Goal: Information Seeking & Learning: Learn about a topic

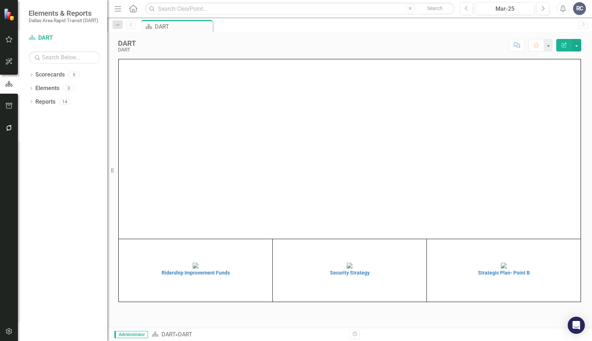
click at [28, 75] on div "Dropdown Scorecards 6 Dropdown DART Strategic Plan Security Strategy Ridership …" at bounding box center [62, 205] width 89 height 272
click at [31, 76] on icon "Dropdown" at bounding box center [31, 76] width 5 height 4
click at [35, 89] on icon "Dropdown" at bounding box center [34, 88] width 5 height 4
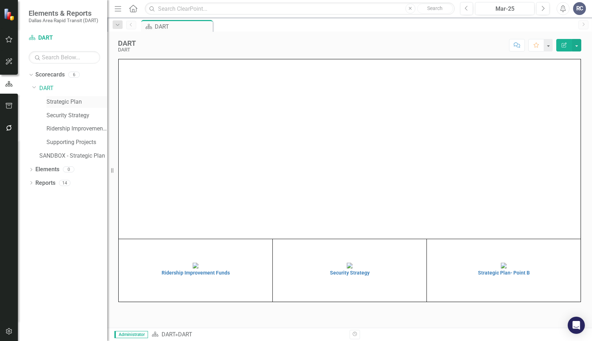
click at [74, 103] on link "Strategic Plan" at bounding box center [76, 102] width 61 height 8
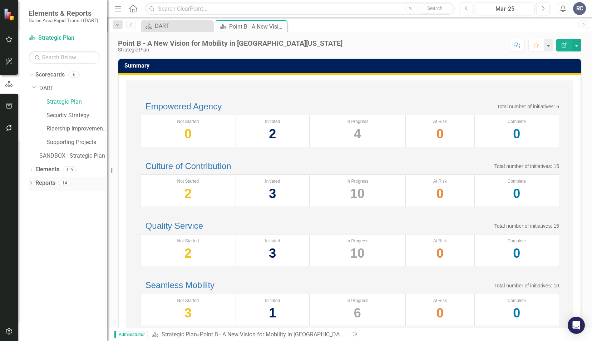
click at [32, 183] on icon "Dropdown" at bounding box center [31, 184] width 5 height 4
click at [71, 208] on div "Point B - A New Vision for Mobility in [GEOGRAPHIC_DATA][US_STATE]" at bounding box center [72, 208] width 69 height 6
click at [35, 235] on icon "Dropdown" at bounding box center [34, 235] width 5 height 4
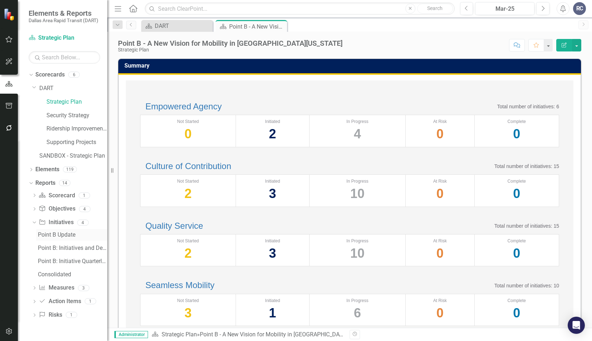
click at [57, 238] on link "Point B Update" at bounding box center [71, 234] width 71 height 11
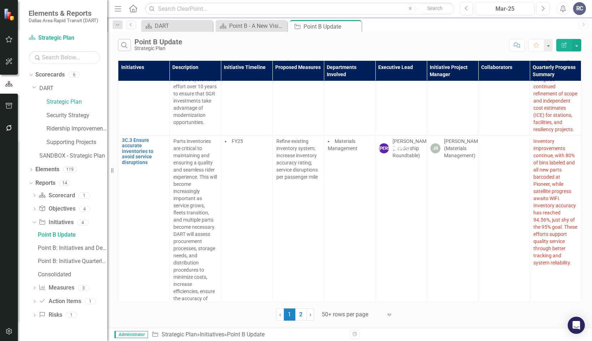
scroll to position [6360, 0]
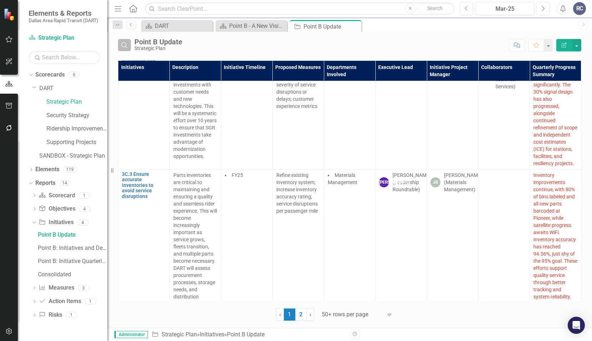
click at [128, 44] on icon "Search" at bounding box center [124, 45] width 8 height 6
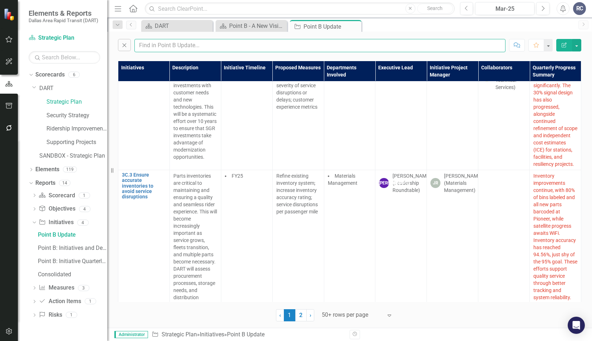
click at [183, 46] on input "text" at bounding box center [319, 45] width 371 height 13
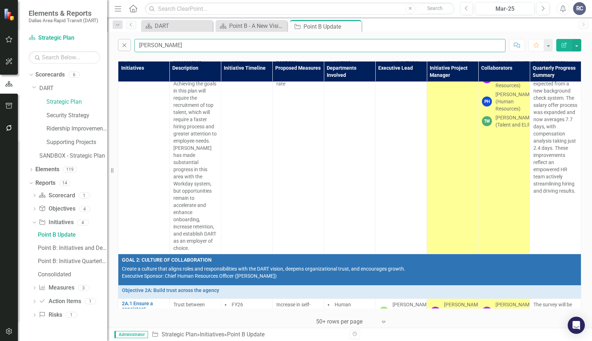
scroll to position [44, 0]
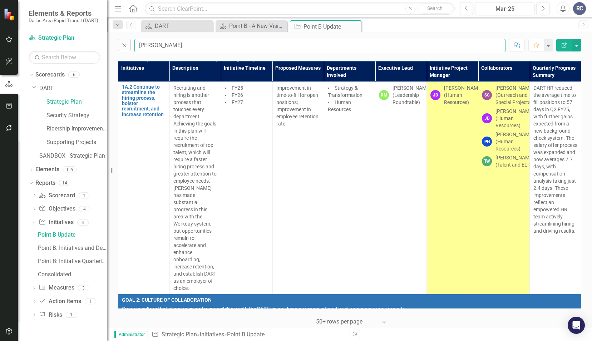
click at [163, 47] on input "[PERSON_NAME]" at bounding box center [319, 45] width 371 height 13
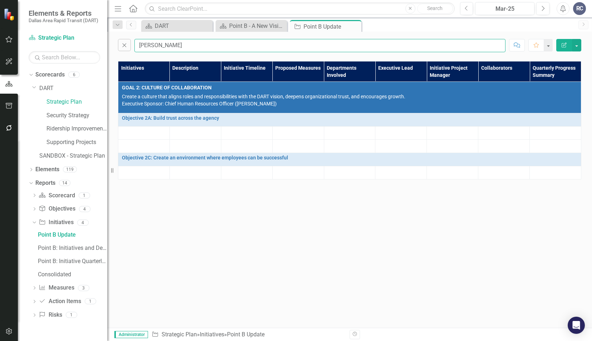
scroll to position [0, 0]
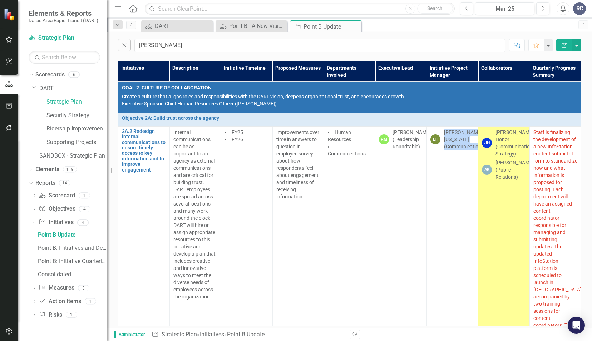
drag, startPoint x: 442, startPoint y: 133, endPoint x: 481, endPoint y: 147, distance: 40.8
click at [481, 147] on tr "2A.2 Redesign internal communications to ensure timely access to key informatio…" at bounding box center [349, 250] width 463 height 248
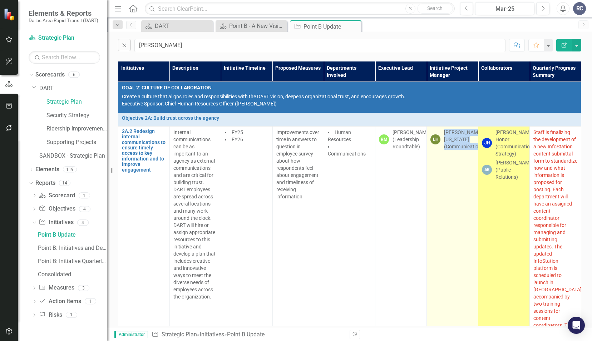
copy div "[PERSON_NAME][US_STATE] (Communications)"
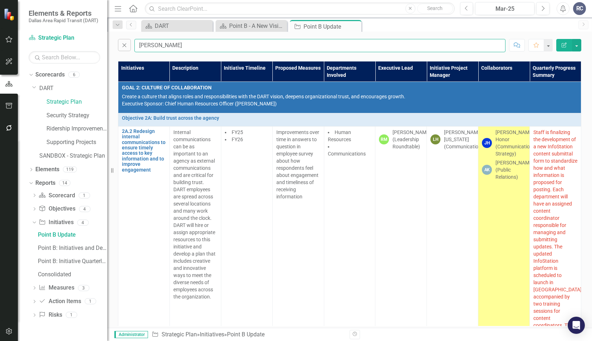
click at [253, 40] on input "[PERSON_NAME]" at bounding box center [319, 45] width 371 height 13
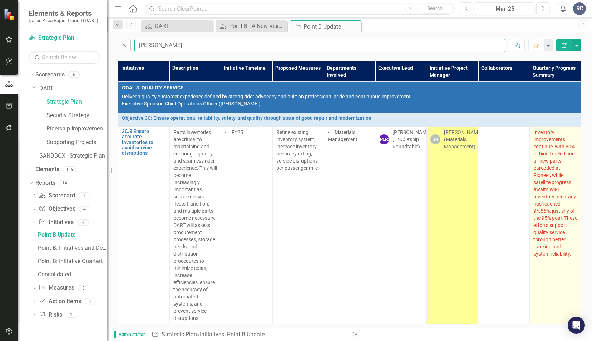
type input "[PERSON_NAME]"
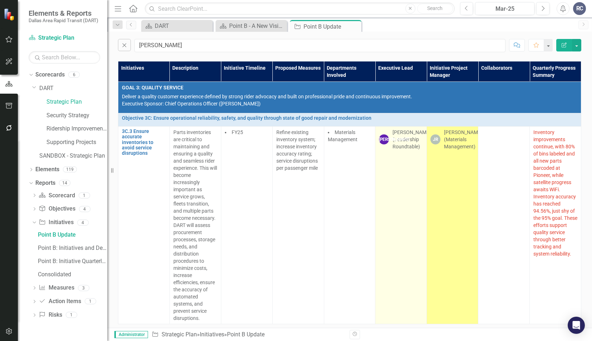
click at [390, 215] on td "[PERSON_NAME] (Leadership Roundtable)" at bounding box center [400, 225] width 51 height 198
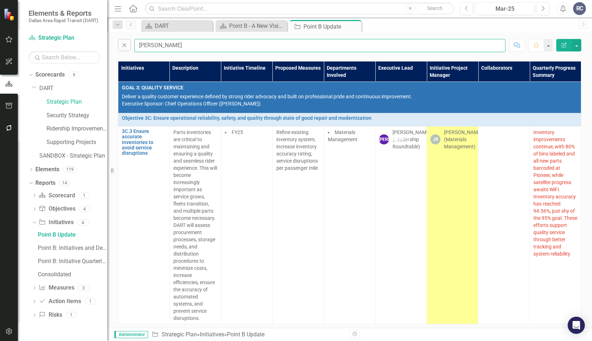
click at [175, 48] on input "[PERSON_NAME]" at bounding box center [319, 45] width 371 height 13
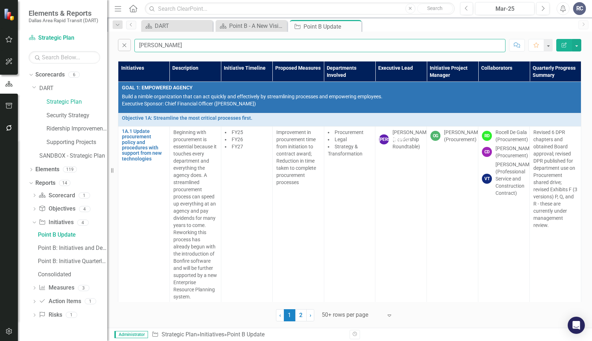
type input "[PERSON_NAME]"
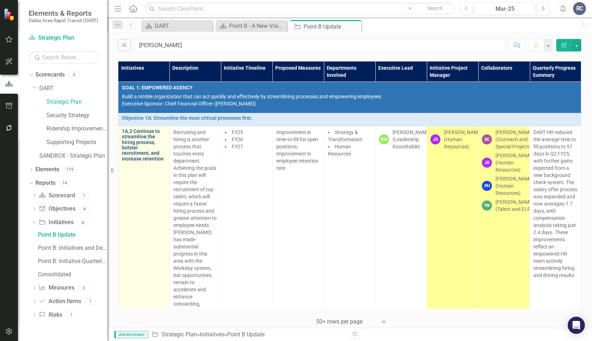
click at [132, 150] on link "1A.2 Continue to streamline the hiring process, bolster recruitment, and increa…" at bounding box center [144, 145] width 44 height 33
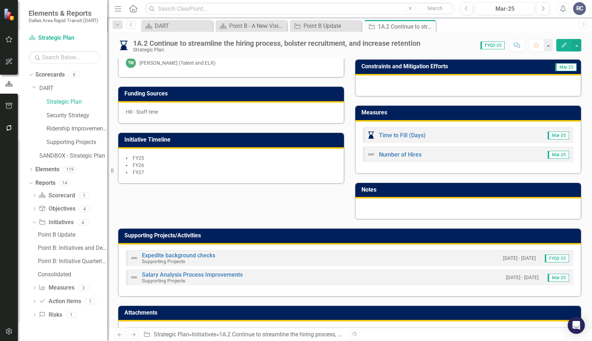
scroll to position [248, 0]
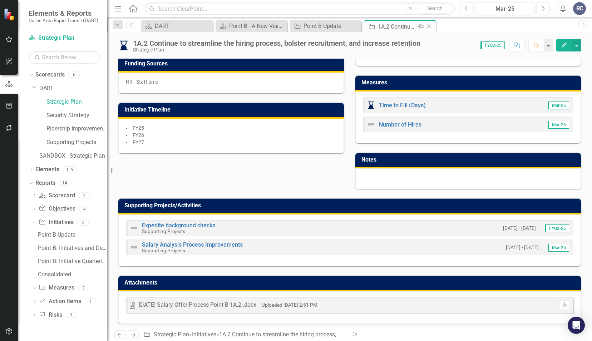
click at [428, 27] on icon "Close" at bounding box center [428, 27] width 7 height 6
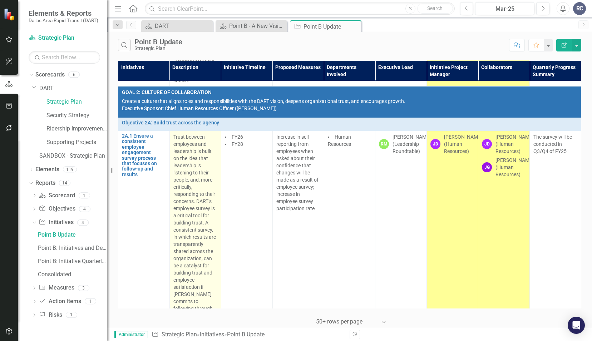
scroll to position [286, 0]
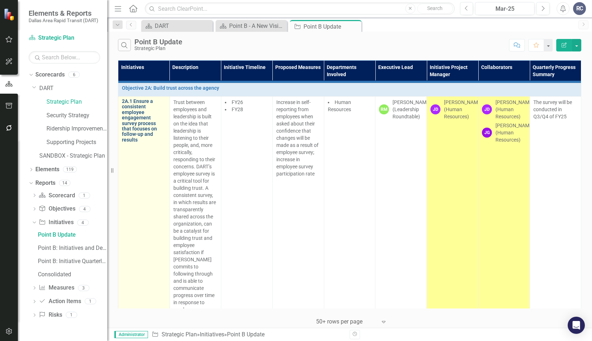
click at [135, 119] on link "2A.1 Ensure a consistent employee engagement survey process that focuses on fol…" at bounding box center [144, 121] width 44 height 44
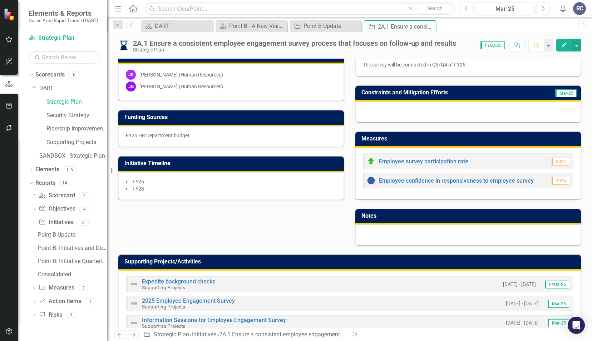
scroll to position [214, 0]
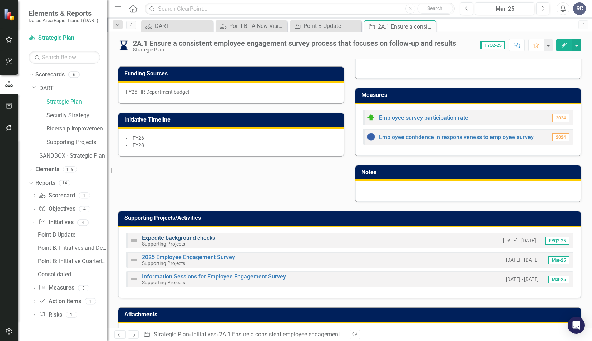
click at [170, 237] on link "Expedite background checks" at bounding box center [178, 237] width 73 height 7
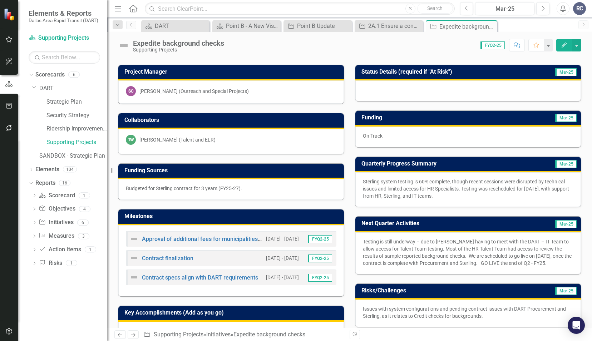
scroll to position [179, 0]
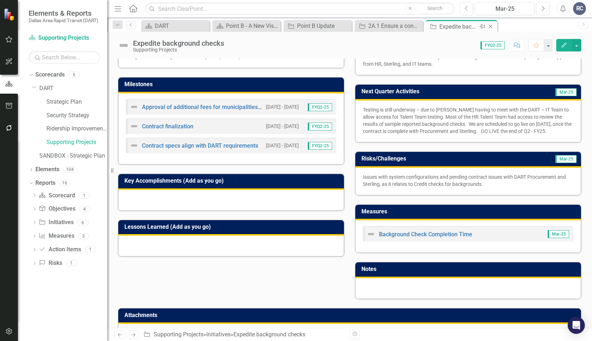
click at [489, 25] on icon "Close" at bounding box center [490, 27] width 7 height 6
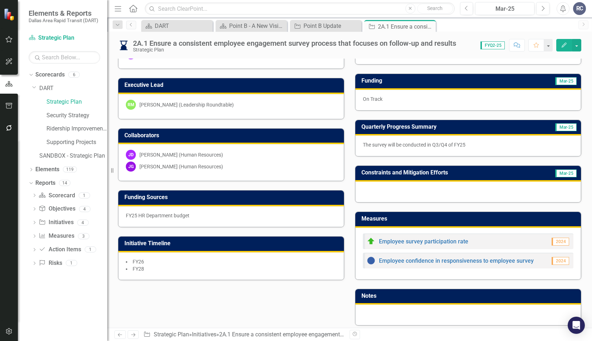
scroll to position [214, 0]
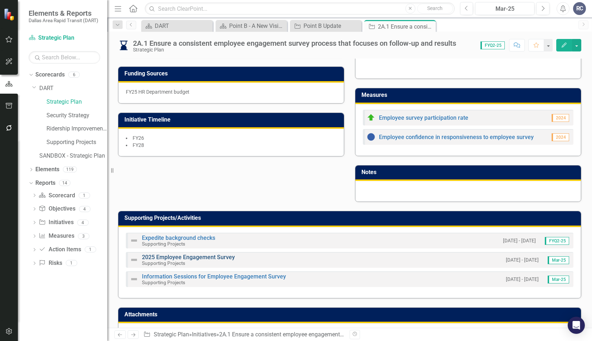
click at [198, 257] on link "2025 Employee Engagement Survey" at bounding box center [188, 257] width 93 height 7
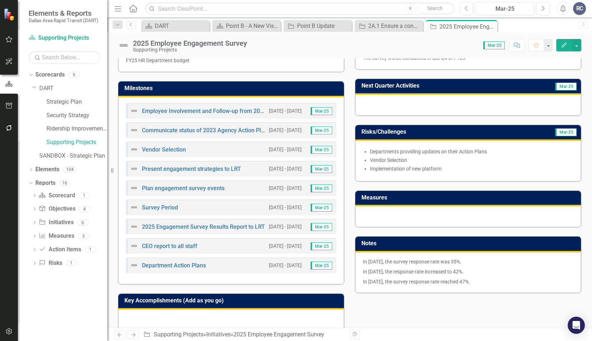
scroll to position [214, 0]
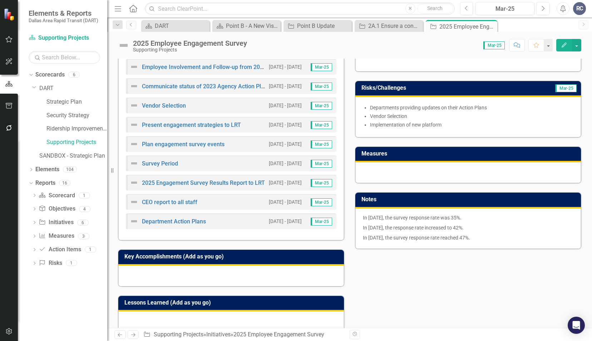
click at [413, 257] on div "Project Manager [PERSON_NAME] (Human Resources) Collaborators Funding Sources F…" at bounding box center [350, 110] width 474 height 444
click at [489, 26] on icon "Close" at bounding box center [490, 27] width 7 height 6
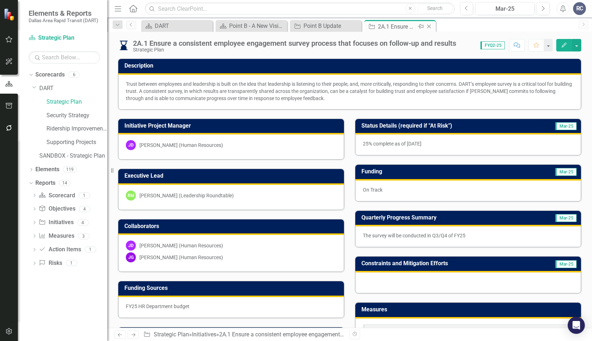
click at [429, 27] on icon at bounding box center [429, 27] width 4 height 4
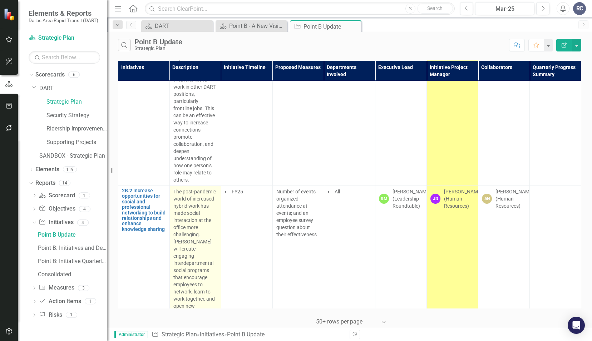
scroll to position [893, 0]
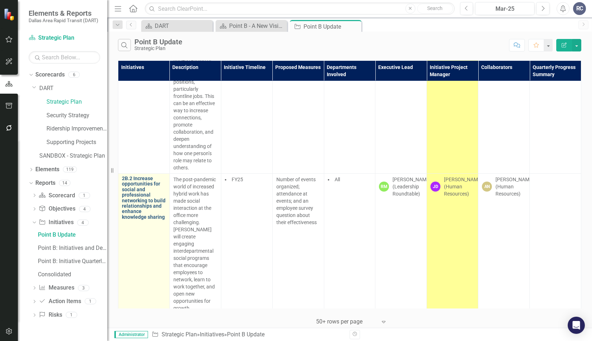
click at [144, 184] on link "2B.2 Increase opportunities for social and professional networking to build rel…" at bounding box center [144, 198] width 44 height 44
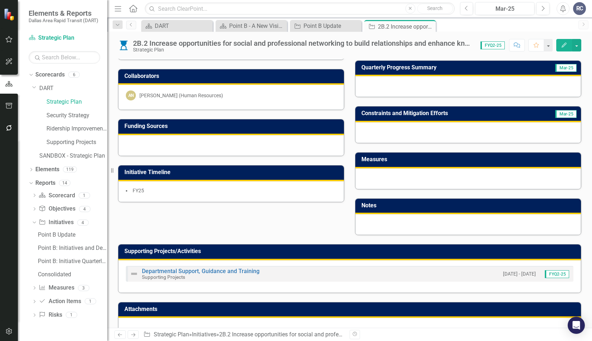
scroll to position [158, 0]
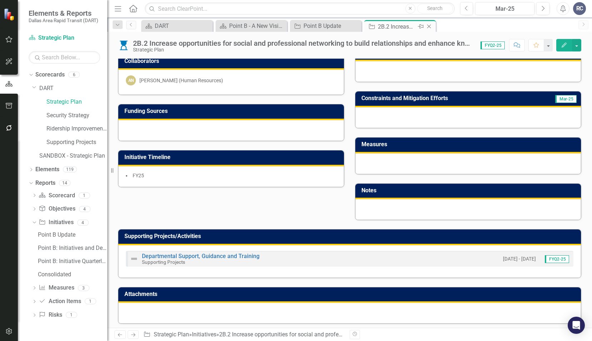
click at [429, 27] on icon "Close" at bounding box center [428, 27] width 7 height 6
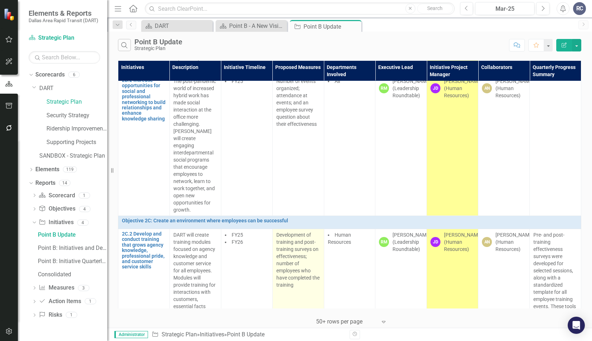
scroll to position [1000, 0]
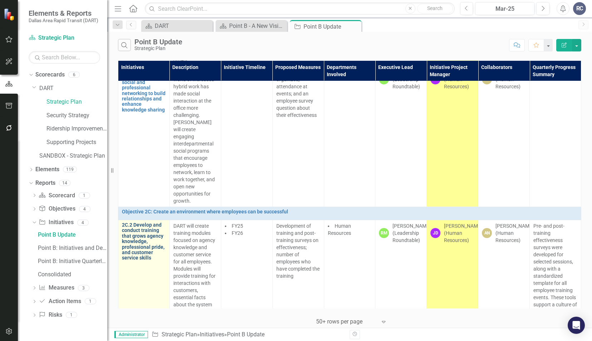
click at [145, 222] on link "2C.2 Develop and conduct training that grows agency knowledge, professional pri…" at bounding box center [144, 241] width 44 height 39
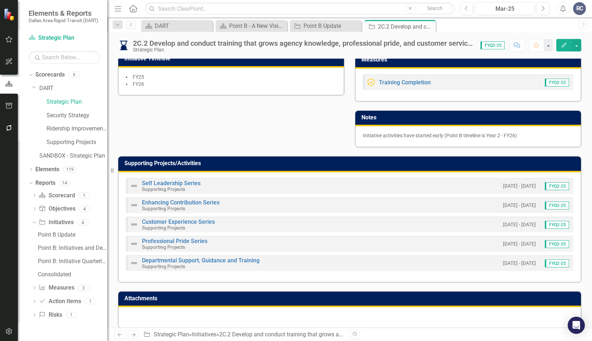
scroll to position [268, 0]
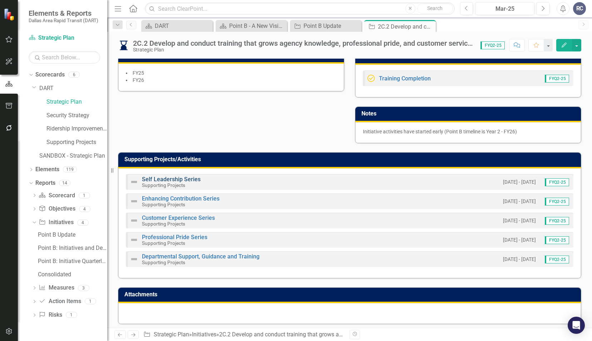
click at [168, 177] on link "Self Leadership Series" at bounding box center [171, 179] width 59 height 7
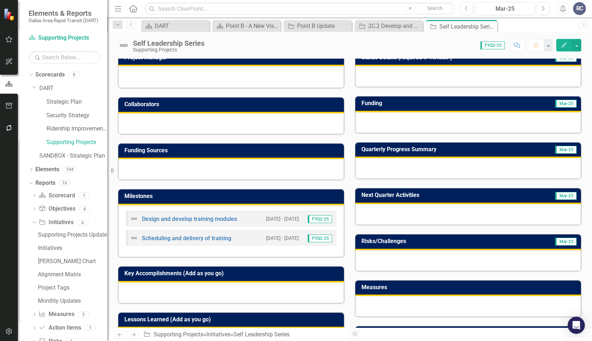
scroll to position [71, 0]
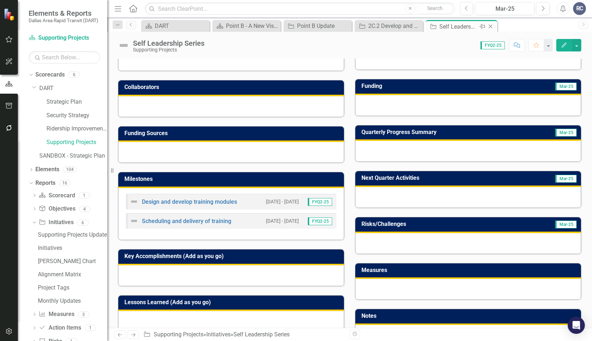
click at [492, 28] on icon "Close" at bounding box center [490, 27] width 7 height 6
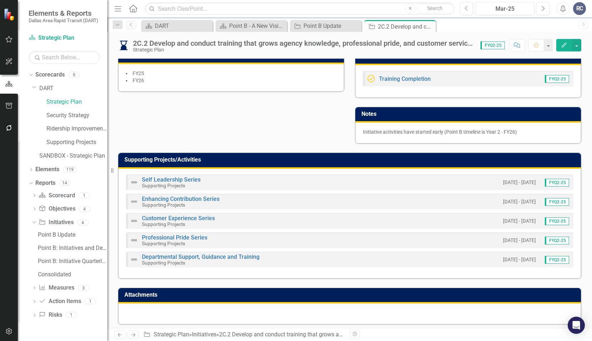
scroll to position [268, 0]
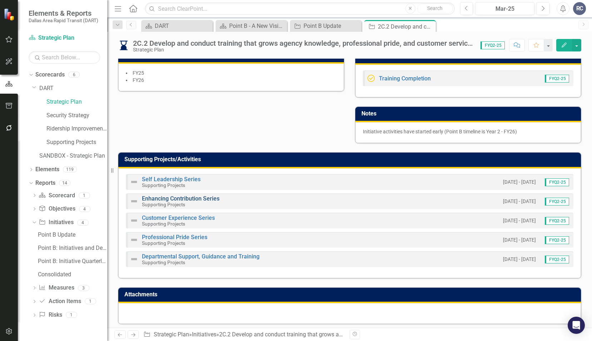
click at [189, 197] on link "Enhancing Contribution Series" at bounding box center [181, 198] width 78 height 7
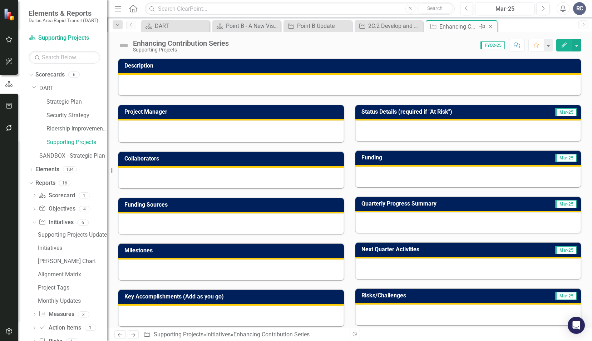
click at [493, 29] on icon "Close" at bounding box center [490, 27] width 7 height 6
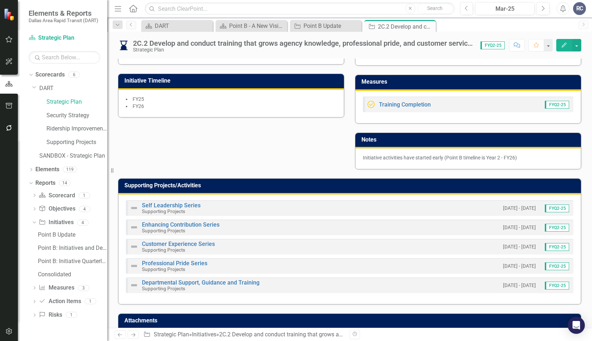
scroll to position [268, 0]
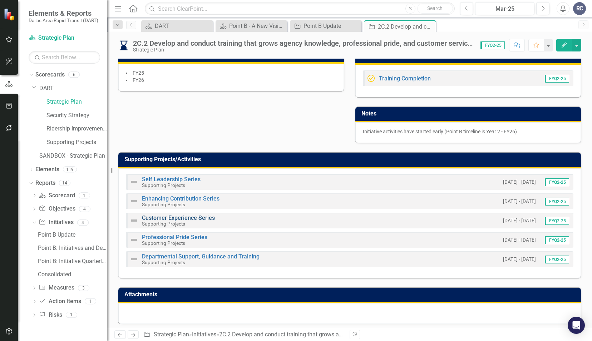
click at [190, 217] on link "Customer Experience Series" at bounding box center [178, 217] width 73 height 7
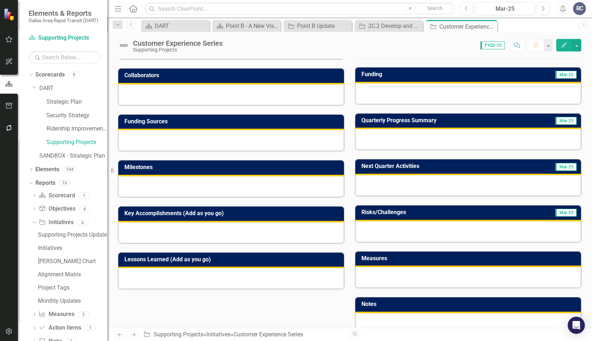
scroll to position [140, 0]
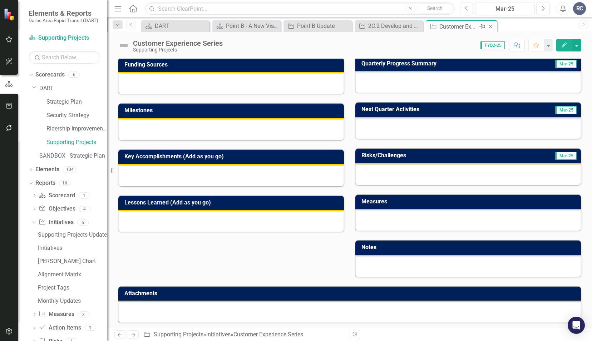
click at [492, 28] on icon "Close" at bounding box center [490, 27] width 7 height 6
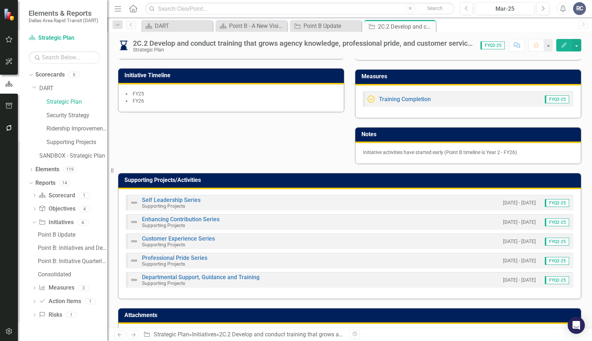
scroll to position [250, 0]
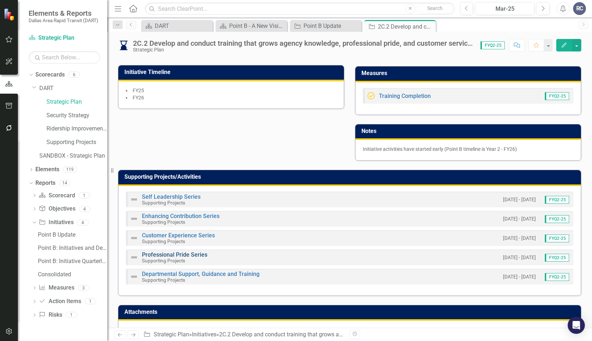
click at [190, 251] on link "Professional Pride Series" at bounding box center [174, 254] width 65 height 7
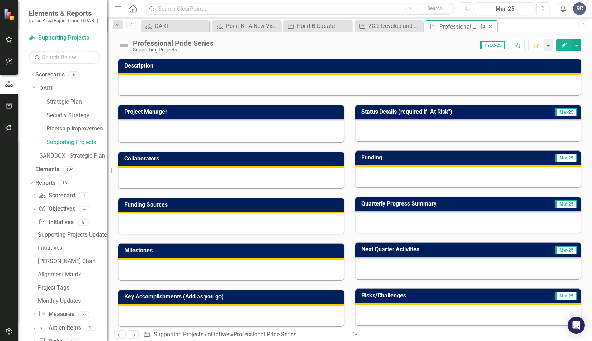
click at [491, 29] on div "Close" at bounding box center [490, 26] width 9 height 9
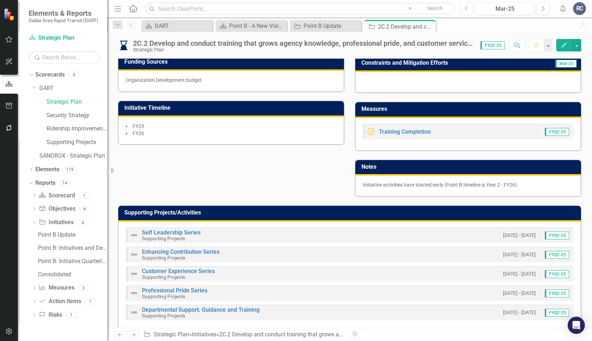
scroll to position [268, 0]
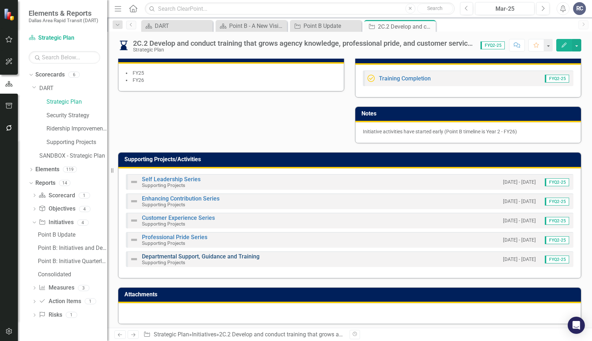
click at [228, 253] on link "Departmental Support, Guidance and Training" at bounding box center [201, 256] width 118 height 7
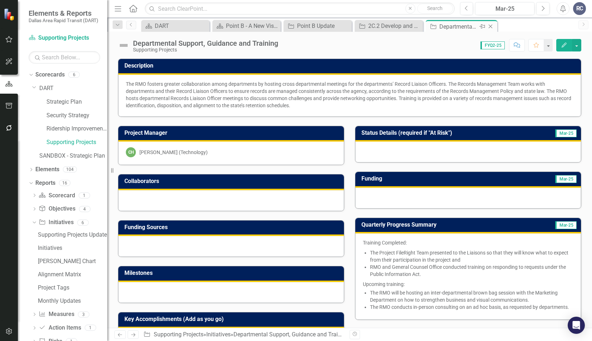
click at [491, 26] on icon "Close" at bounding box center [490, 27] width 7 height 6
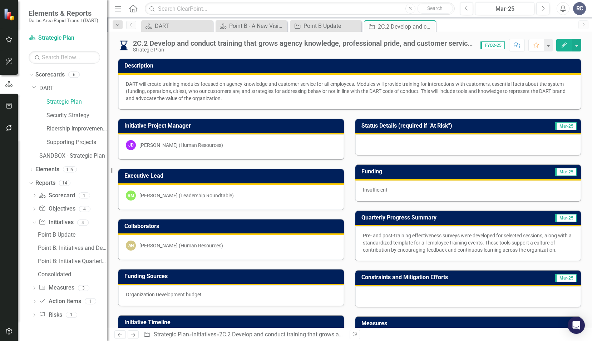
click at [0, 0] on icon "Close" at bounding box center [0, 0] width 0 height 0
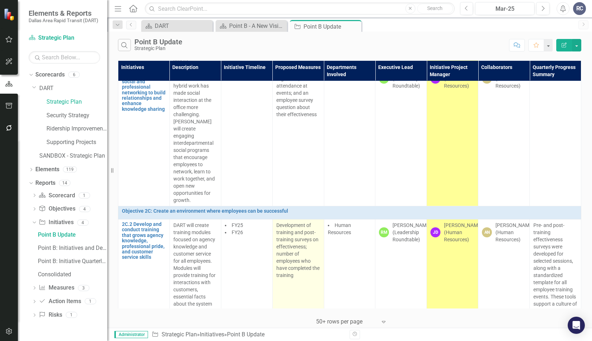
scroll to position [1108, 0]
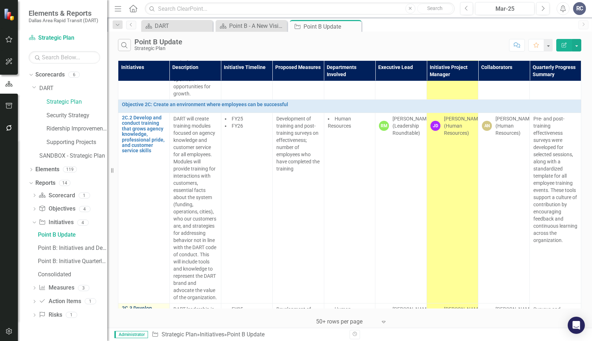
click at [148, 305] on link "2C.3 Develop focused leadership training to enhance contribution management" at bounding box center [144, 321] width 44 height 33
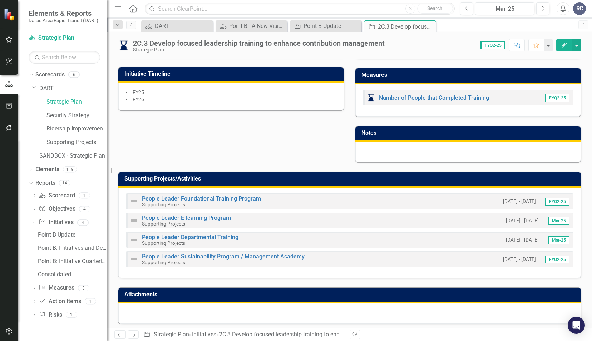
scroll to position [170, 0]
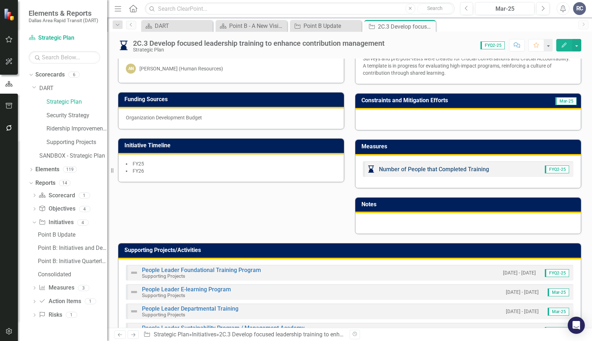
click at [409, 166] on link "Number of People that Completed Training" at bounding box center [434, 169] width 110 height 7
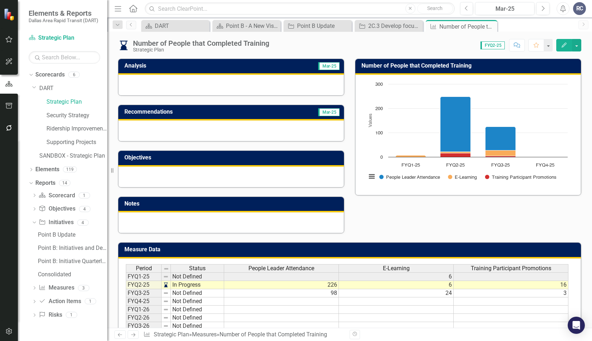
click at [281, 44] on div "Score: 0.00 FYQ2-25 Completed Comment Favorite Edit" at bounding box center [427, 45] width 308 height 12
click at [281, 43] on div "Score: 0.00 FYQ2-25 Completed Comment Favorite Edit" at bounding box center [427, 45] width 308 height 12
drag, startPoint x: 281, startPoint y: 43, endPoint x: 275, endPoint y: 41, distance: 6.1
click at [275, 41] on div "Score: 0.00 FYQ2-25 Completed Comment Favorite Edit" at bounding box center [427, 45] width 308 height 12
click at [269, 41] on div "Number of People that Completed Training" at bounding box center [201, 43] width 136 height 8
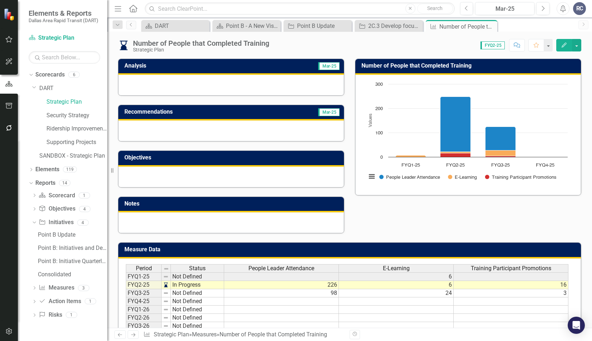
click at [269, 41] on div "Number of People that Completed Training" at bounding box center [201, 43] width 136 height 8
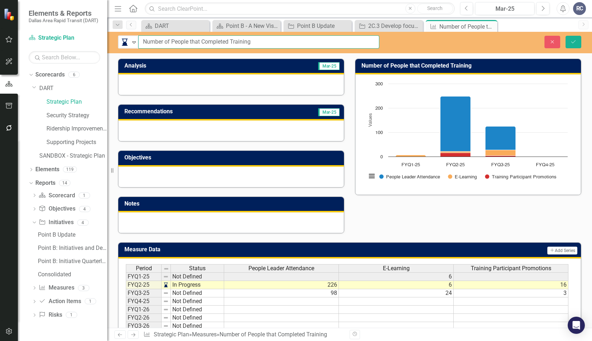
drag, startPoint x: 269, startPoint y: 41, endPoint x: 141, endPoint y: 39, distance: 128.7
click at [141, 39] on input "Number of People that Completed Training" at bounding box center [258, 41] width 241 height 13
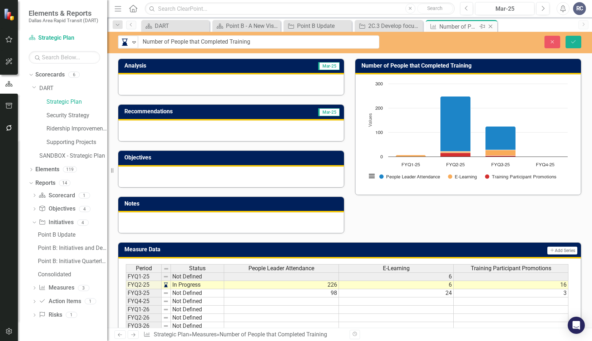
click at [491, 27] on icon at bounding box center [490, 27] width 4 height 4
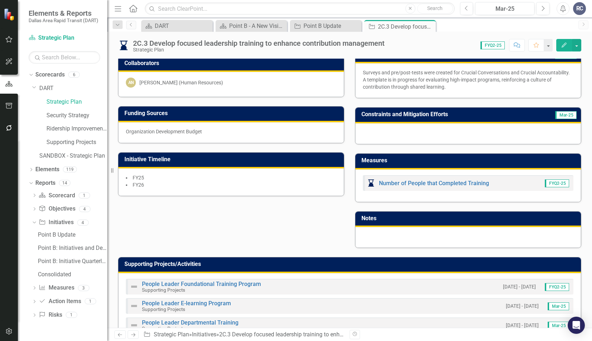
scroll to position [241, 0]
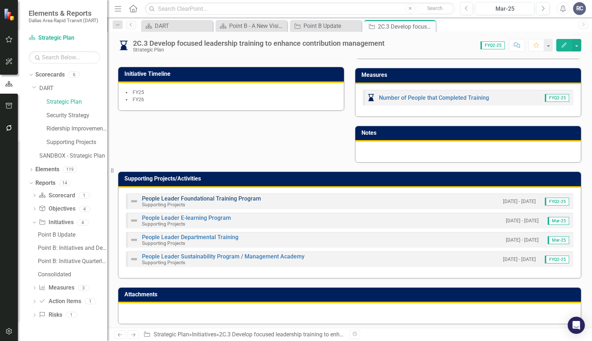
click at [193, 195] on link "People Leader Foundational Training Program" at bounding box center [201, 198] width 119 height 7
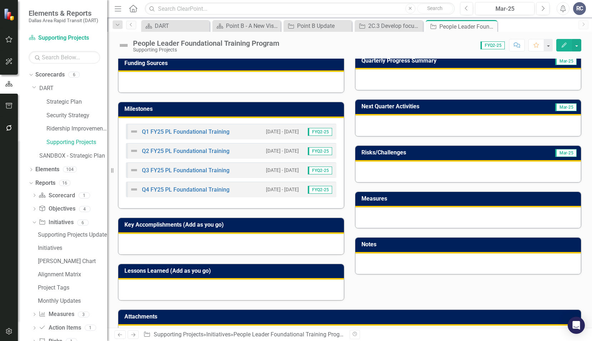
scroll to position [166, 0]
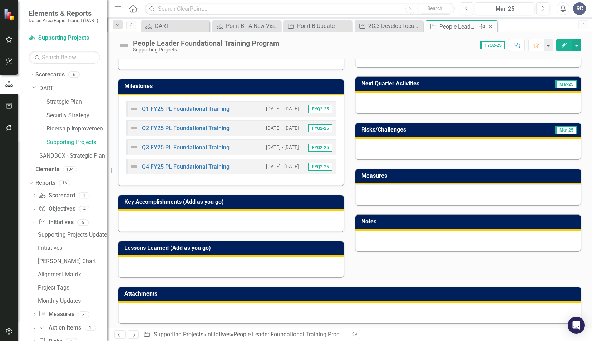
click at [492, 27] on icon "Close" at bounding box center [490, 27] width 7 height 6
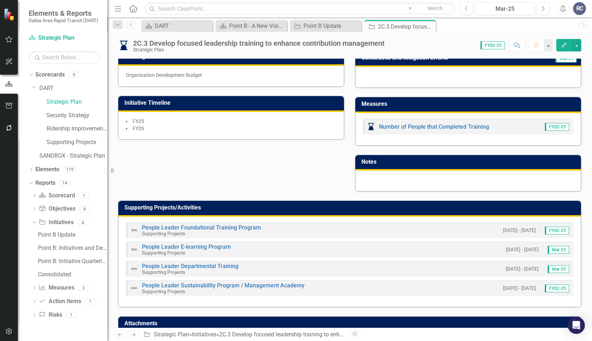
scroll to position [214, 0]
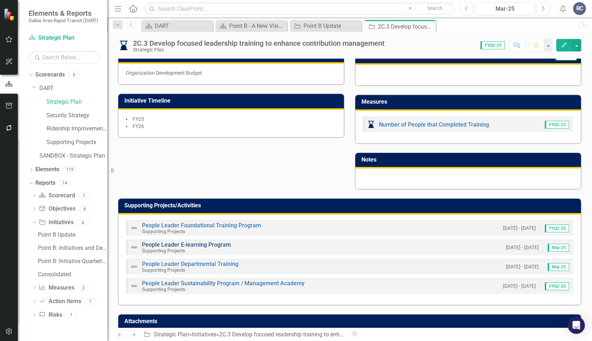
click at [186, 242] on link "People Leader E-learning Program" at bounding box center [186, 244] width 89 height 7
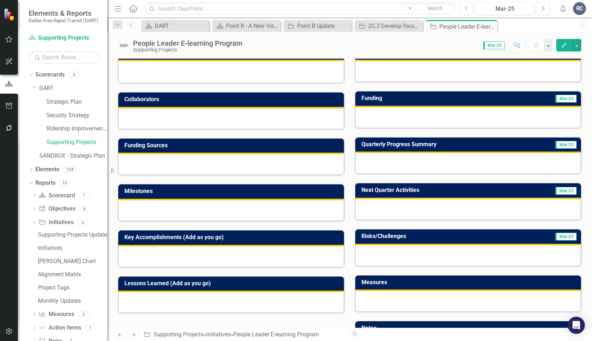
scroll to position [140, 0]
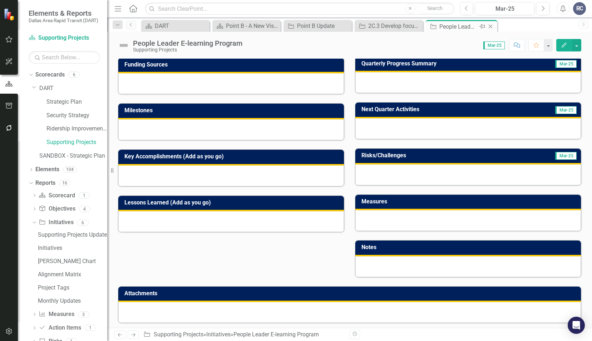
click at [490, 26] on icon at bounding box center [490, 27] width 4 height 4
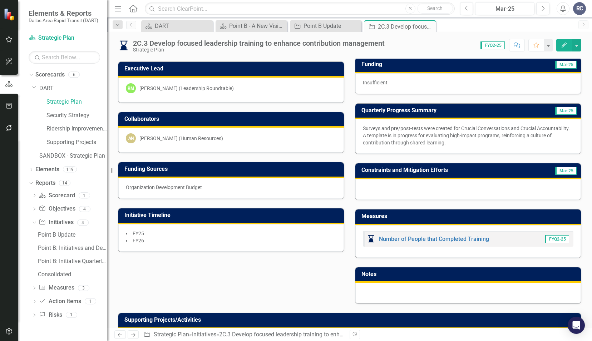
scroll to position [241, 0]
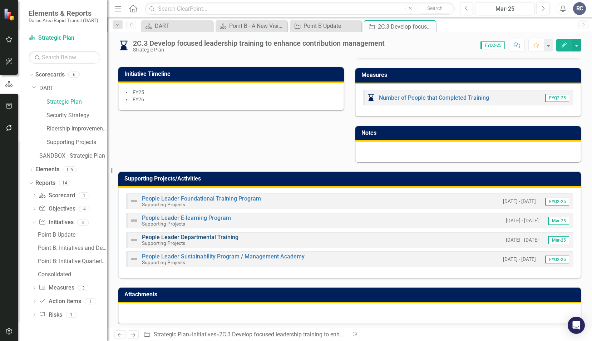
click at [217, 234] on link "People Leader Departmental Training" at bounding box center [190, 237] width 96 height 7
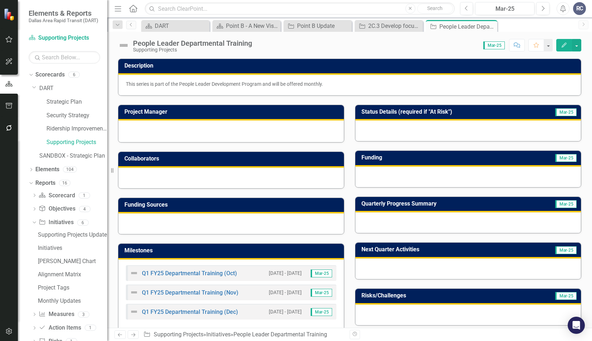
scroll to position [145, 0]
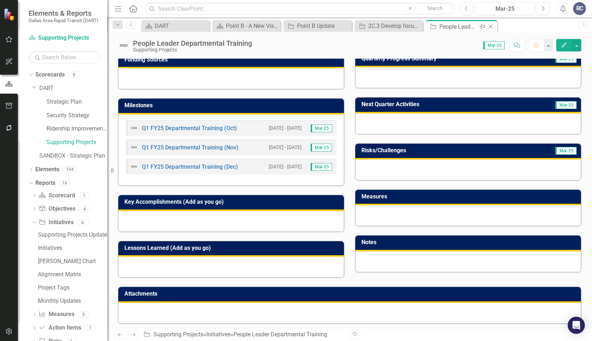
click at [489, 27] on icon "Close" at bounding box center [490, 27] width 7 height 6
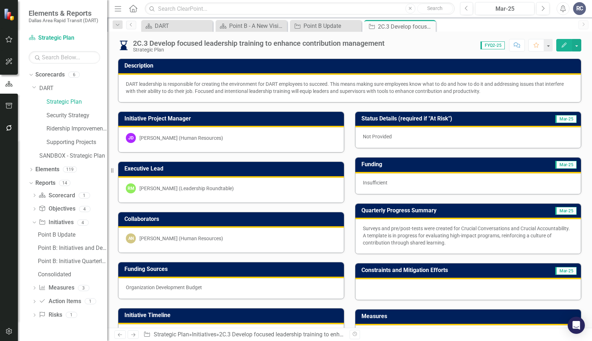
scroll to position [214, 0]
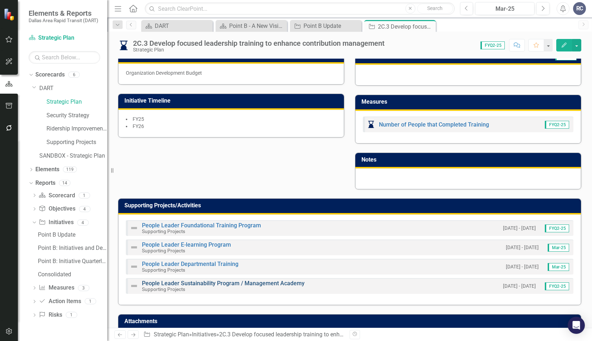
click at [235, 280] on link "People Leader Sustainability Program / Management Academy" at bounding box center [223, 283] width 163 height 7
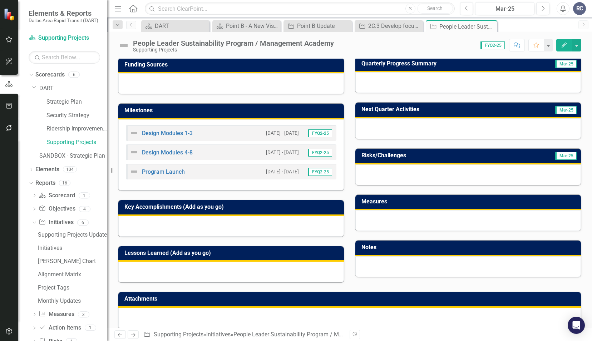
scroll to position [145, 0]
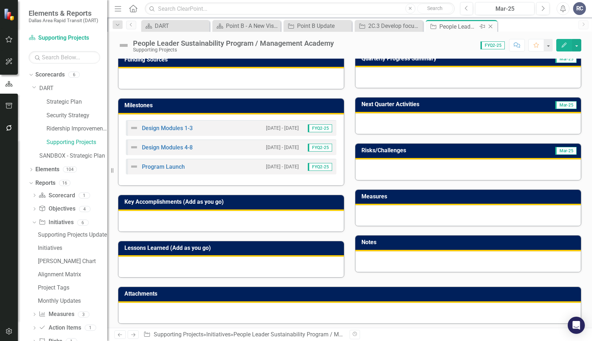
click at [490, 26] on icon "Close" at bounding box center [490, 27] width 7 height 6
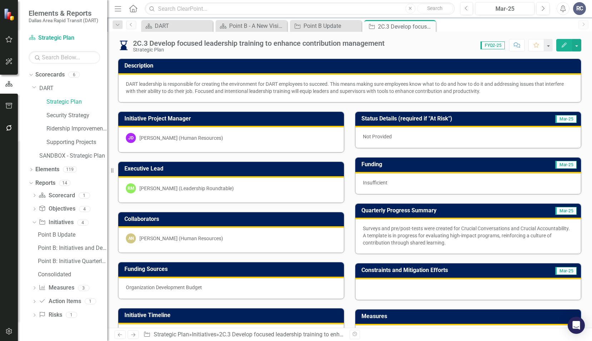
click at [408, 154] on div "Funding Mar-25 Insufficient" at bounding box center [467, 171] width 237 height 46
click at [429, 26] on icon "Close" at bounding box center [428, 27] width 7 height 6
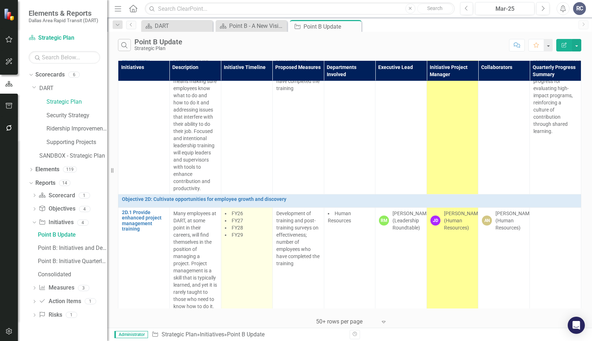
scroll to position [1435, 0]
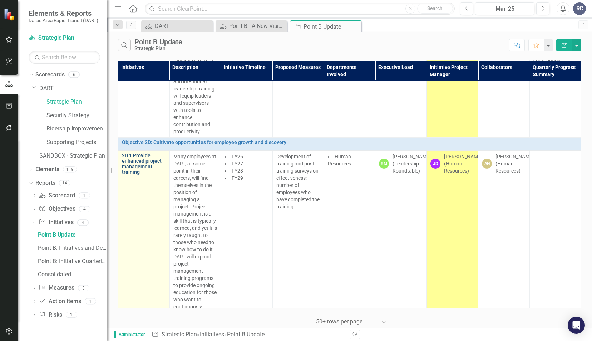
click at [141, 153] on link "2D.1 Provide enhanced project management training" at bounding box center [144, 164] width 44 height 22
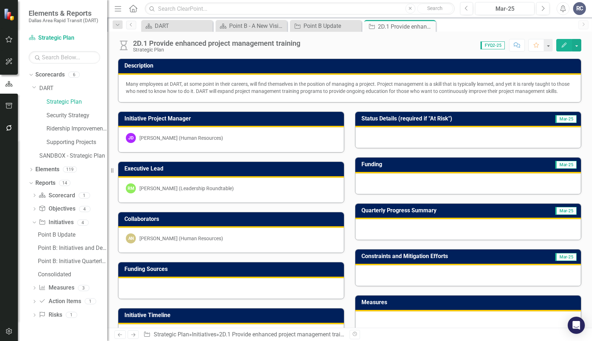
click at [295, 115] on div "Initiative Project Manager [PERSON_NAME] [PERSON_NAME] (Human Resources)" at bounding box center [231, 128] width 237 height 50
